Goal: Navigation & Orientation: Find specific page/section

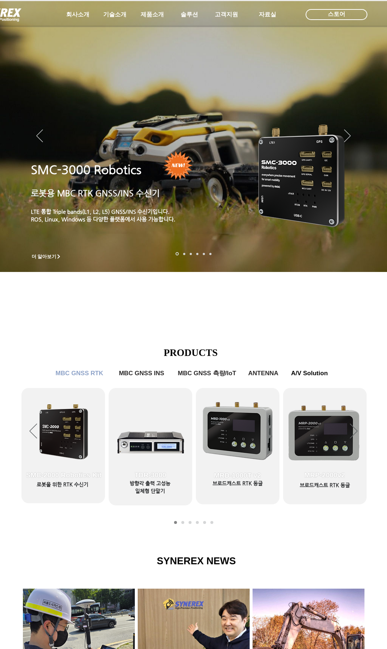
click at [371, 437] on div "LimX Dinamics" at bounding box center [193, 324] width 387 height 649
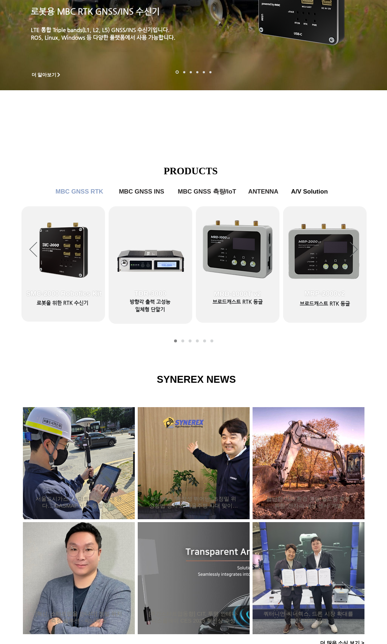
scroll to position [218, 0]
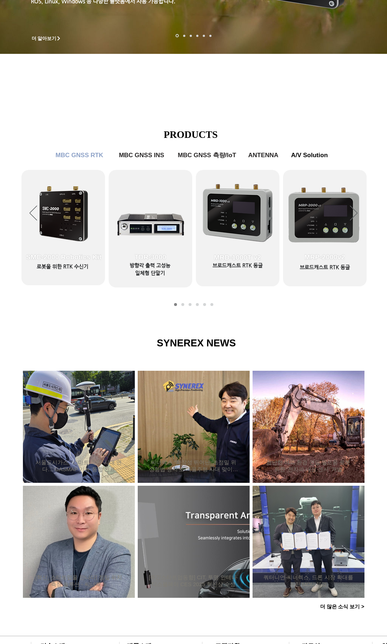
click at [182, 305] on link "MBC GNSS RTK2" at bounding box center [182, 304] width 3 height 3
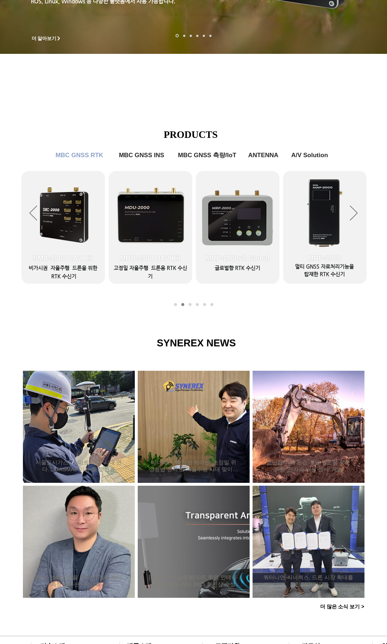
click at [190, 305] on link "MBC GNSS INS" at bounding box center [190, 304] width 3 height 3
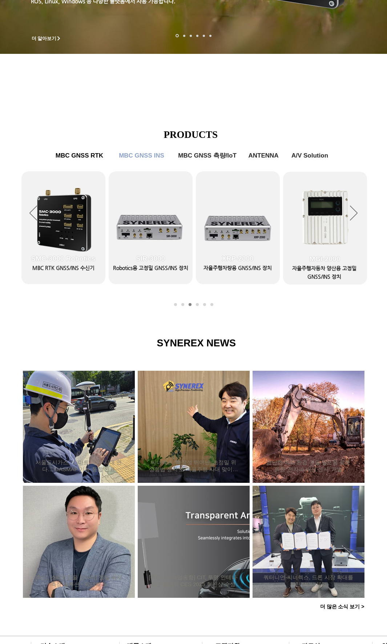
click at [196, 304] on link "MBC GNSS 측량/IoT" at bounding box center [197, 304] width 3 height 3
